Goal: Information Seeking & Learning: Learn about a topic

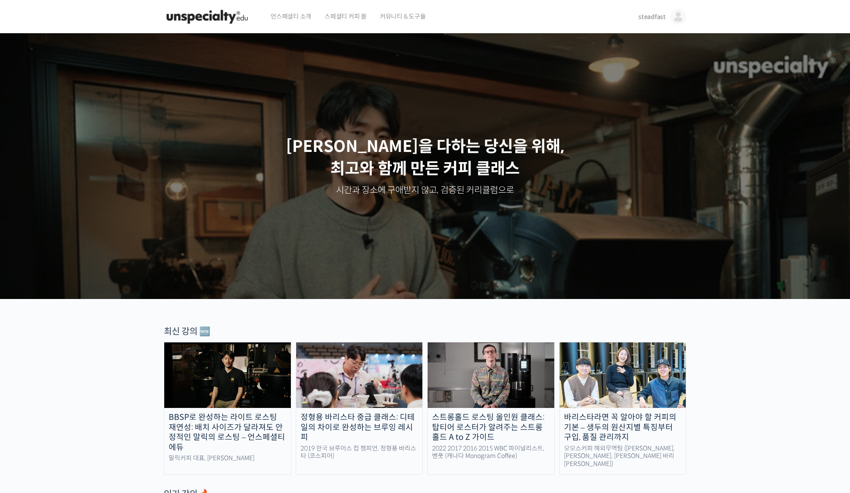
click at [507, 396] on img at bounding box center [491, 375] width 127 height 66
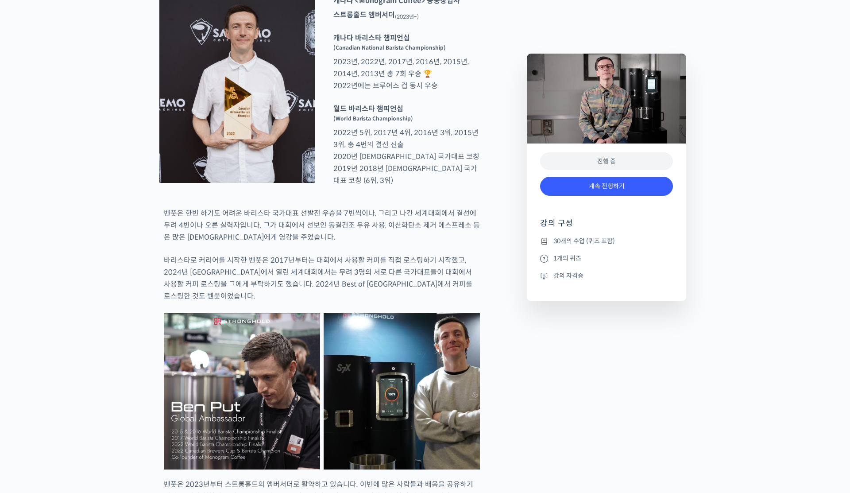
scroll to position [428, 0]
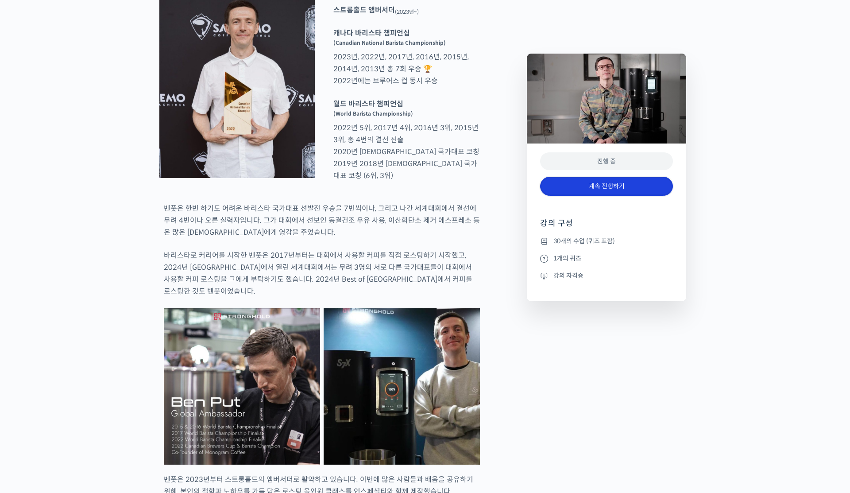
click at [579, 187] on link "계속 진행하기" at bounding box center [606, 186] width 133 height 19
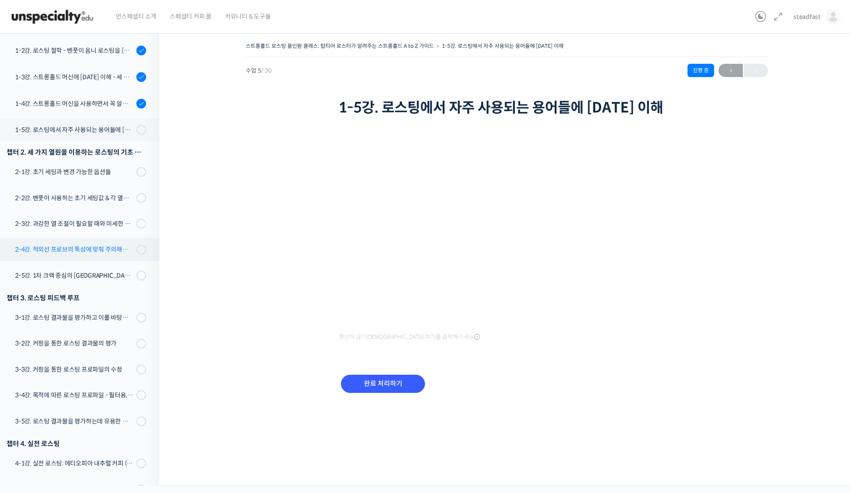
scroll to position [196, 0]
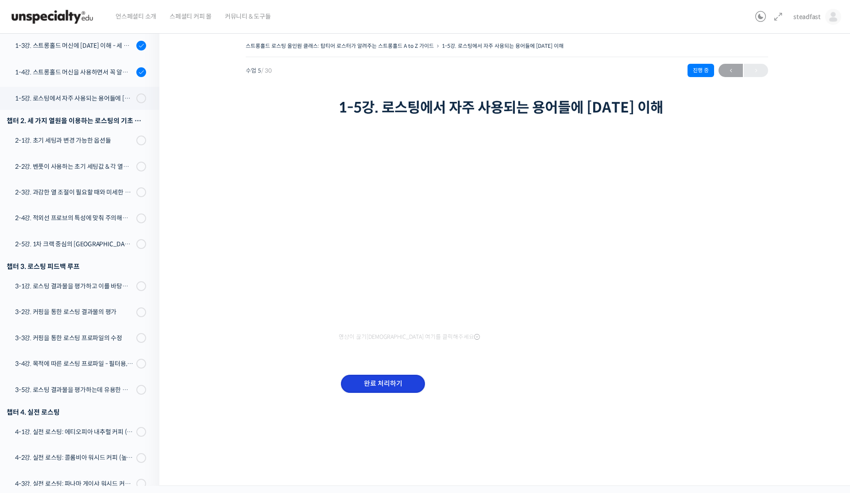
click at [406, 382] on input "완료 처리하기" at bounding box center [383, 384] width 84 height 18
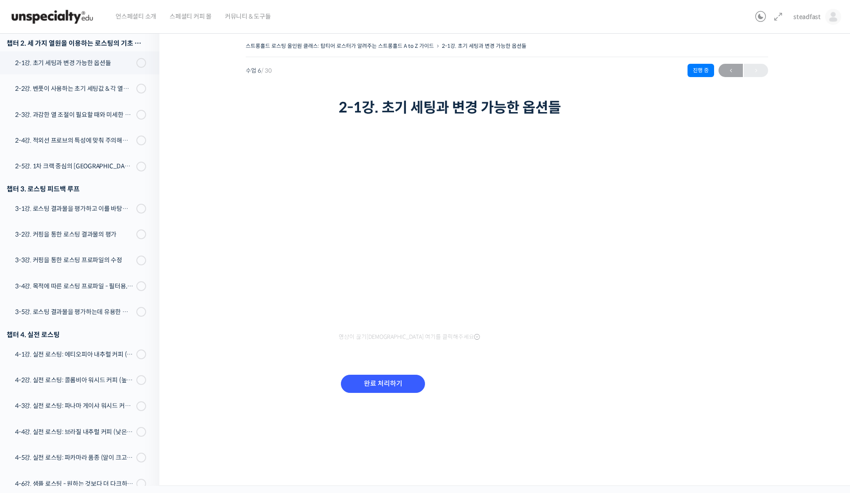
scroll to position [275, 0]
click at [403, 389] on input "완료 처리하기" at bounding box center [383, 384] width 84 height 18
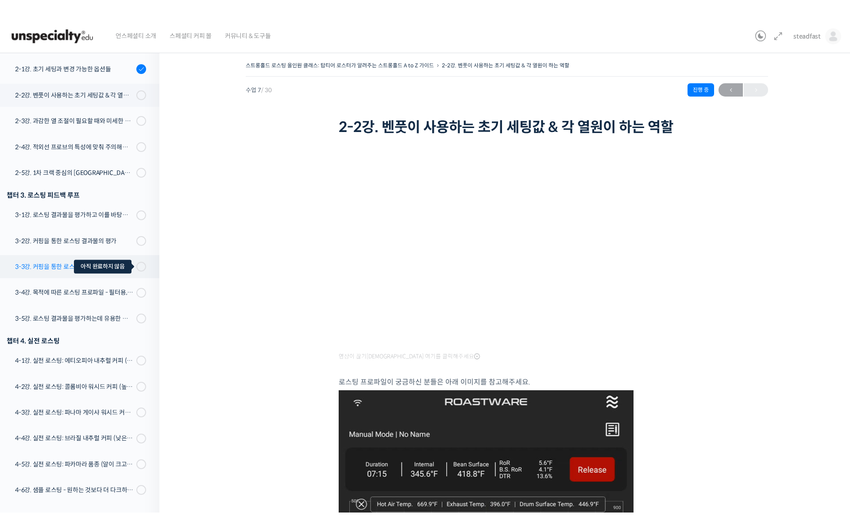
scroll to position [270, 0]
